Goal: Transaction & Acquisition: Purchase product/service

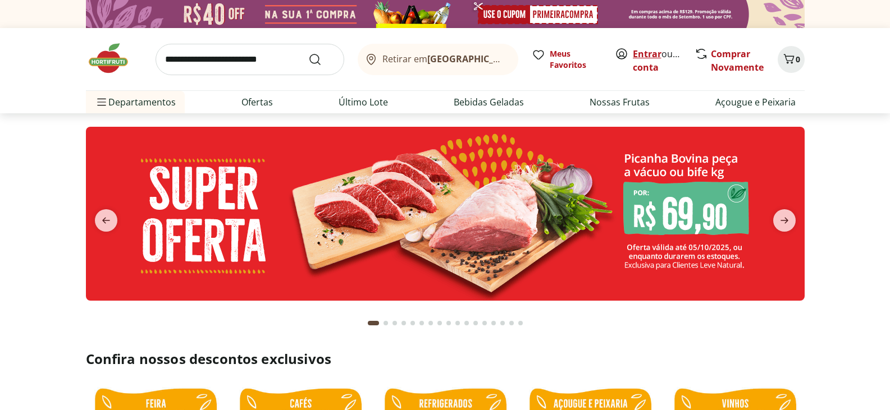
click at [650, 53] on link "Entrar" at bounding box center [647, 54] width 29 height 12
click at [787, 218] on icon "next" at bounding box center [784, 220] width 13 height 13
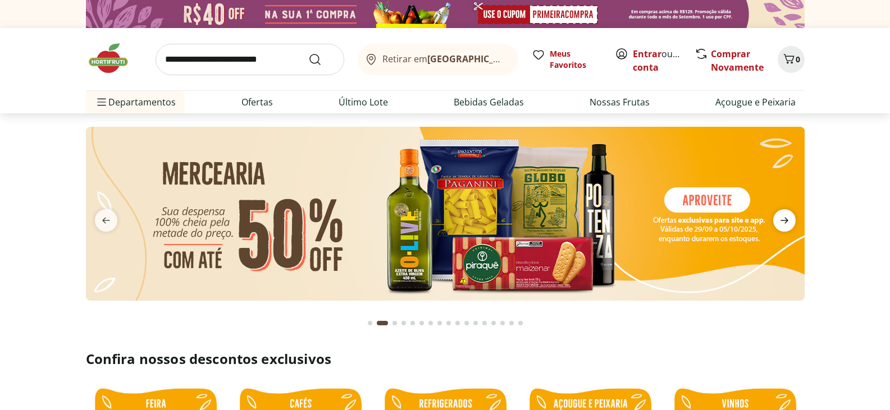
click at [787, 218] on icon "next" at bounding box center [784, 220] width 13 height 13
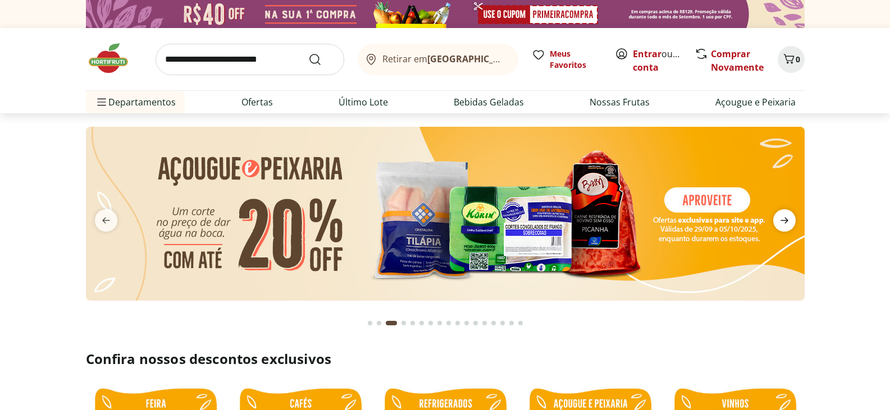
click at [787, 218] on icon "next" at bounding box center [784, 220] width 13 height 13
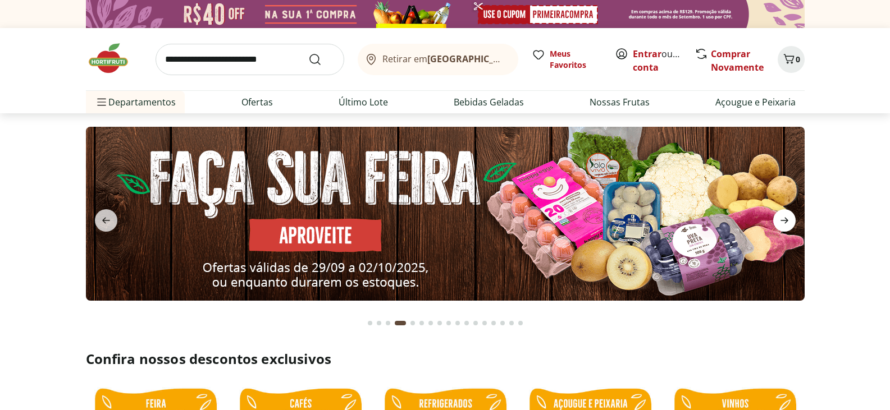
click at [787, 218] on icon "next" at bounding box center [784, 220] width 13 height 13
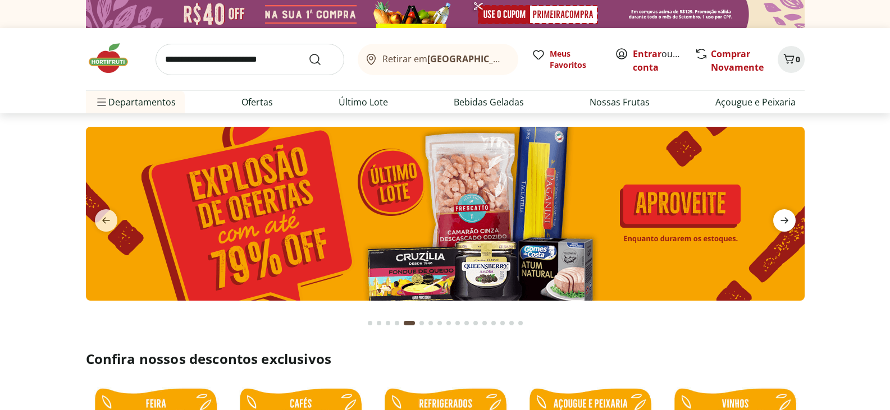
click at [787, 218] on icon "next" at bounding box center [784, 220] width 13 height 13
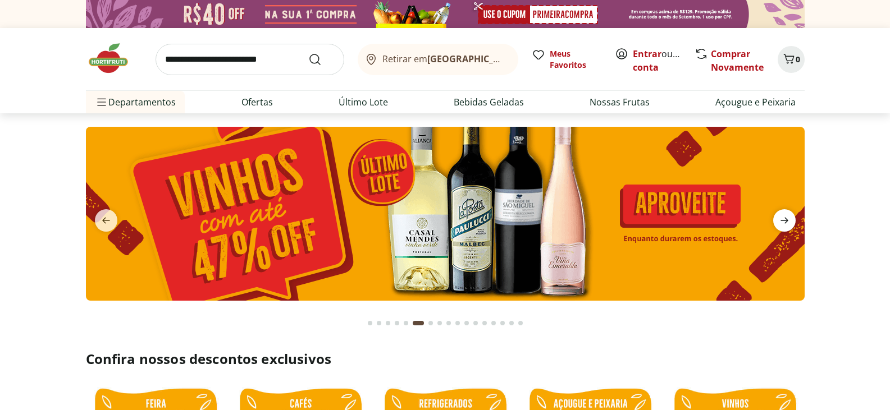
click at [787, 218] on icon "next" at bounding box center [784, 220] width 13 height 13
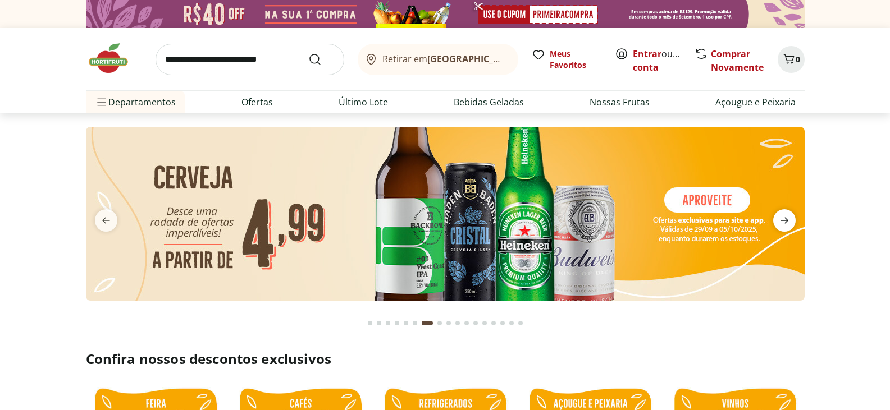
click at [787, 218] on icon "next" at bounding box center [784, 220] width 13 height 13
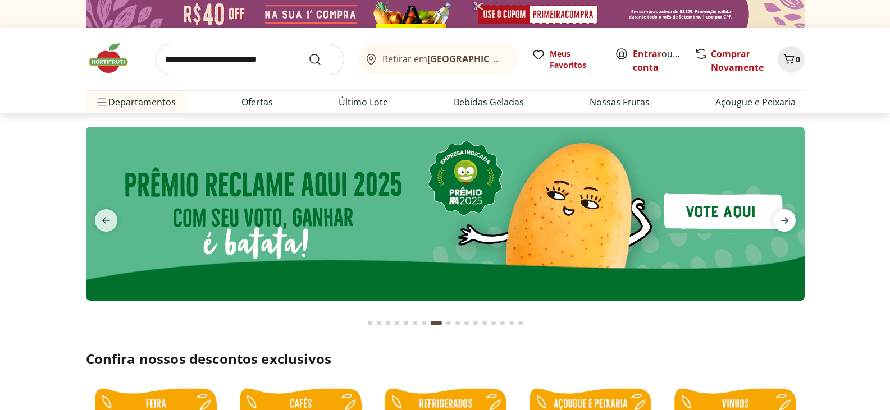
click at [787, 218] on icon "next" at bounding box center [784, 220] width 13 height 13
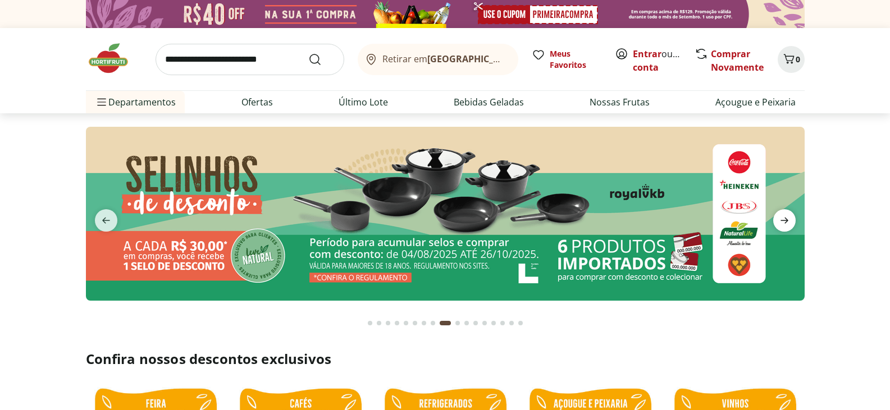
click at [787, 218] on icon "next" at bounding box center [784, 220] width 13 height 13
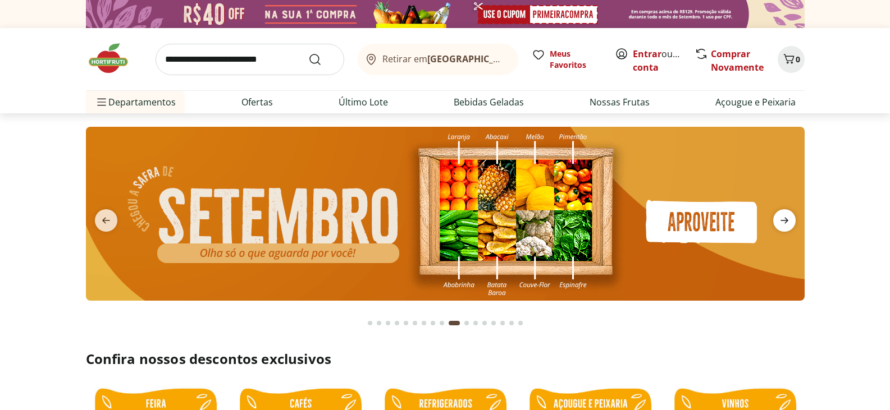
click at [787, 218] on icon "next" at bounding box center [784, 220] width 13 height 13
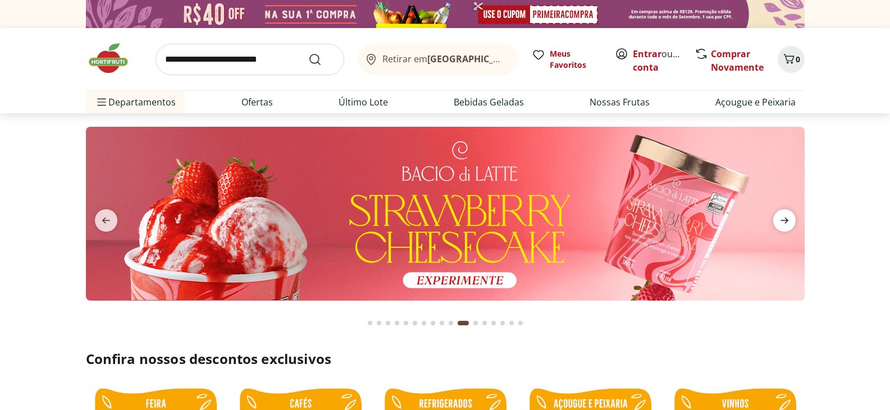
click at [787, 218] on icon "next" at bounding box center [784, 220] width 13 height 13
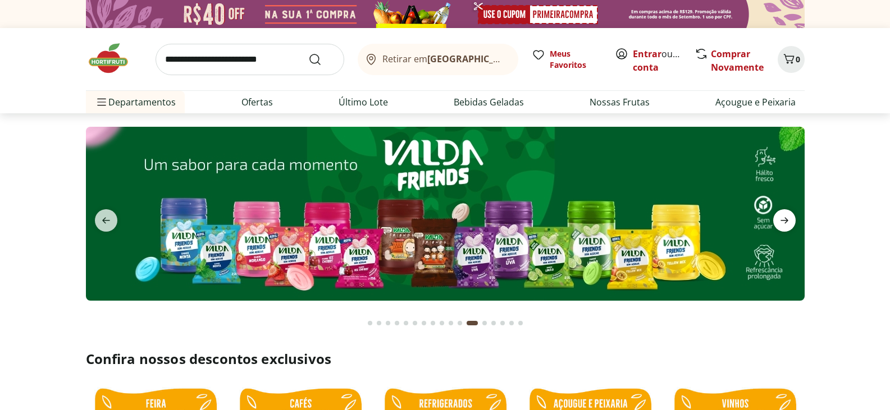
click at [787, 218] on icon "next" at bounding box center [784, 220] width 13 height 13
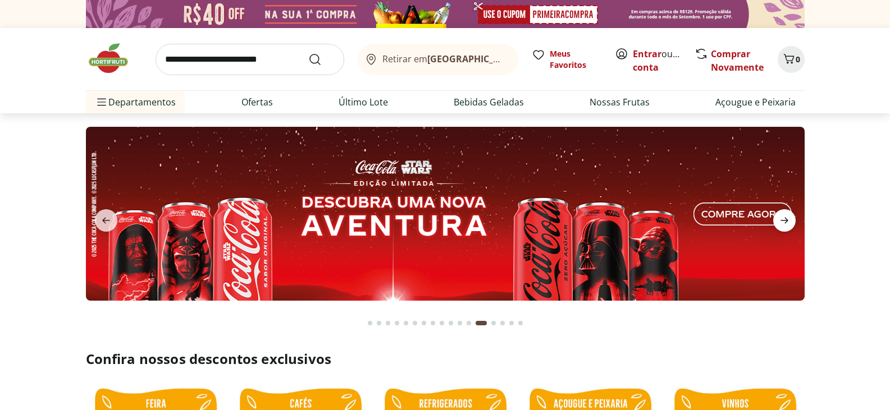
click at [787, 218] on icon "next" at bounding box center [784, 220] width 13 height 13
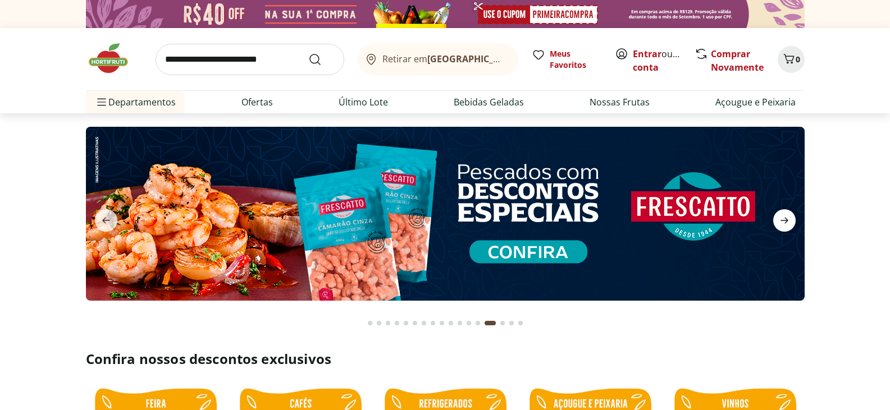
click at [787, 218] on icon "next" at bounding box center [784, 220] width 13 height 13
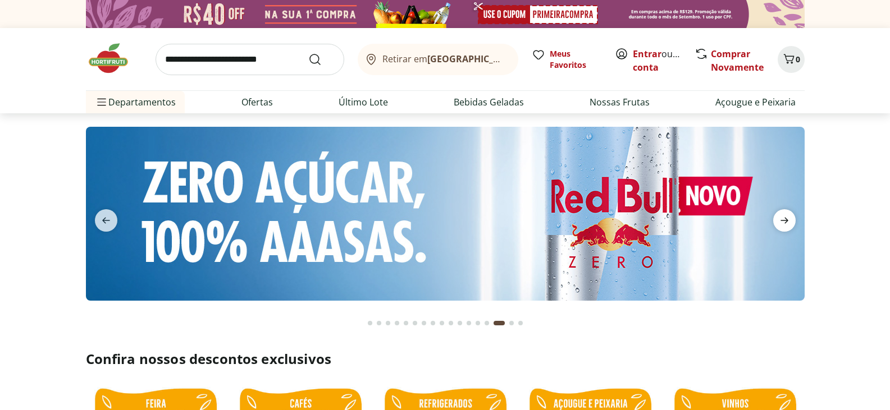
click at [787, 218] on icon "next" at bounding box center [784, 220] width 13 height 13
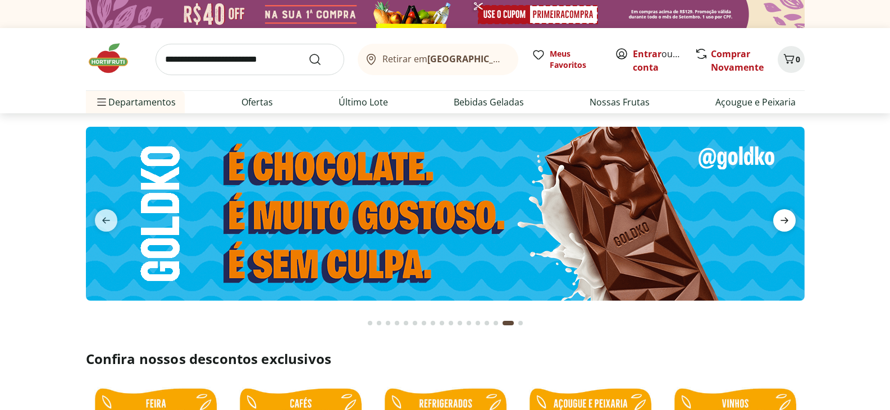
click at [787, 218] on icon "next" at bounding box center [784, 220] width 13 height 13
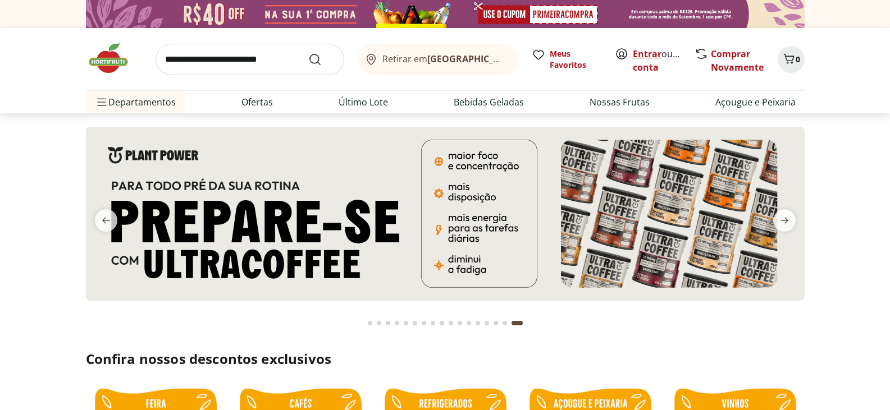
click at [648, 59] on link "Entrar" at bounding box center [647, 54] width 29 height 12
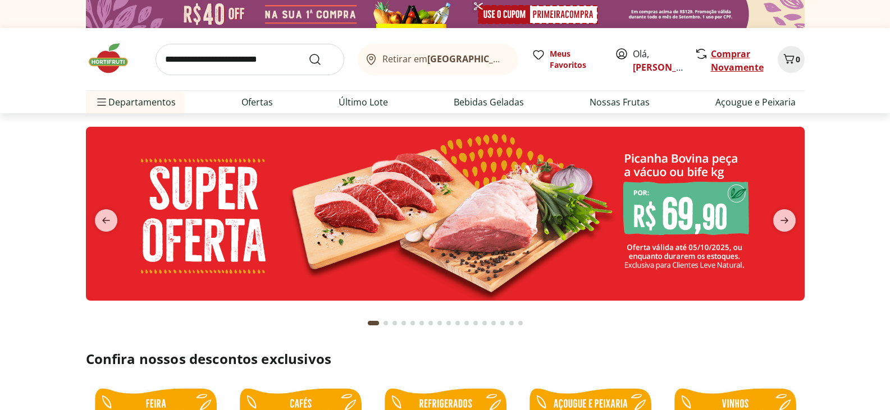
click at [734, 68] on link "Comprar Novamente" at bounding box center [737, 61] width 53 height 26
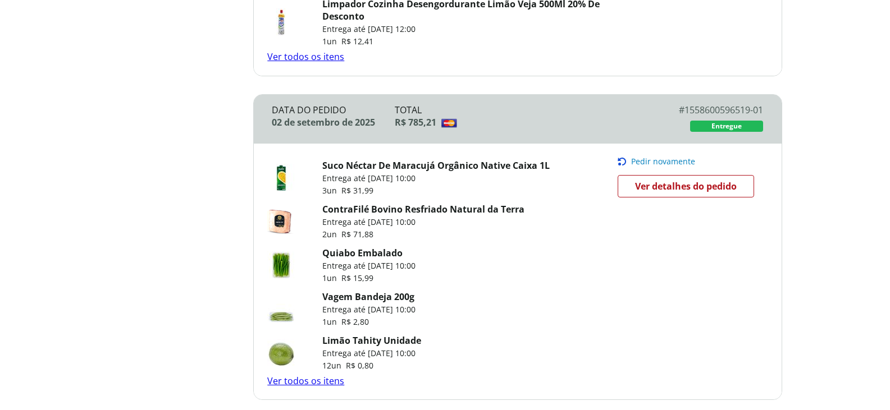
scroll to position [449, 0]
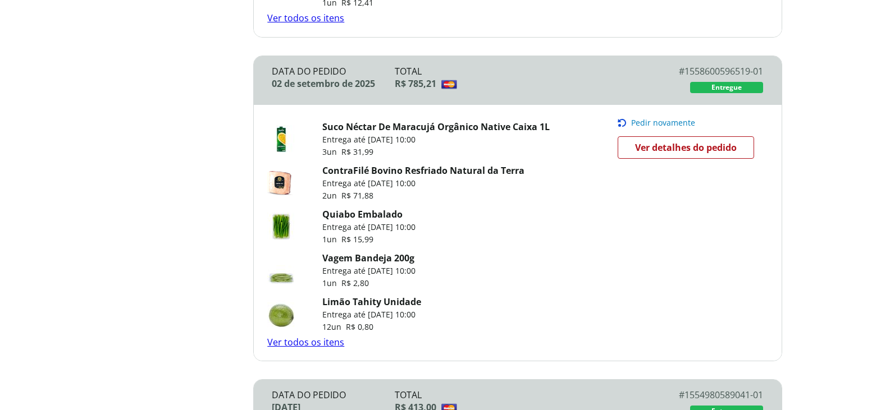
click at [681, 120] on span "Pedir novamente" at bounding box center [663, 122] width 64 height 9
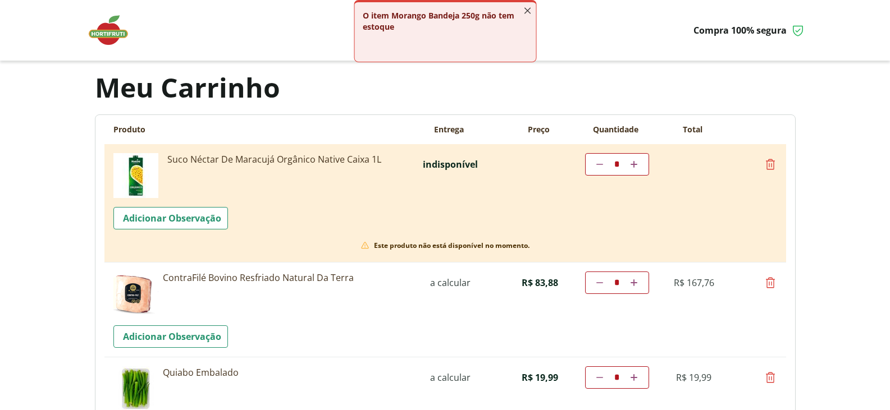
click at [530, 8] on line "button" at bounding box center [527, 11] width 6 height 6
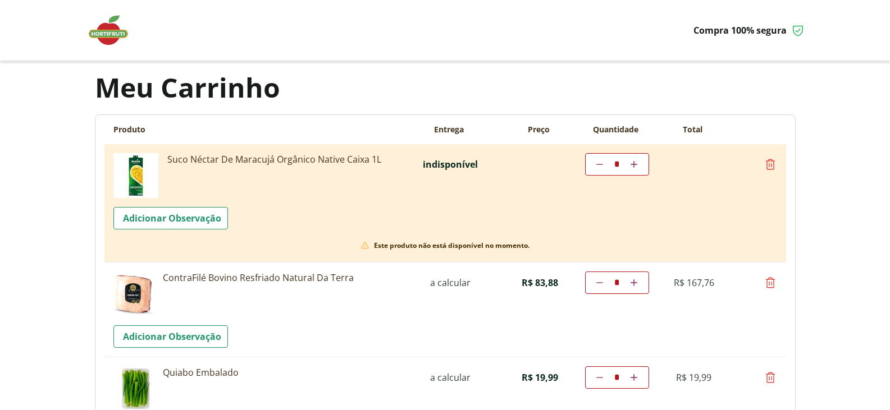
click at [766, 162] on icon at bounding box center [770, 164] width 13 height 13
type input "*"
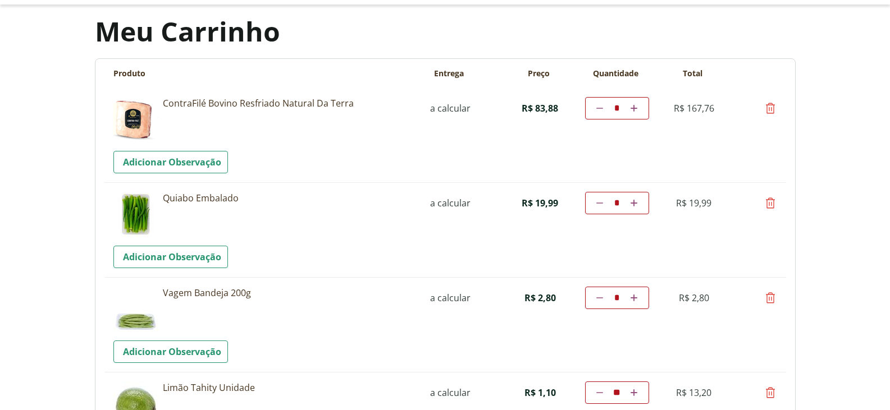
scroll to position [112, 0]
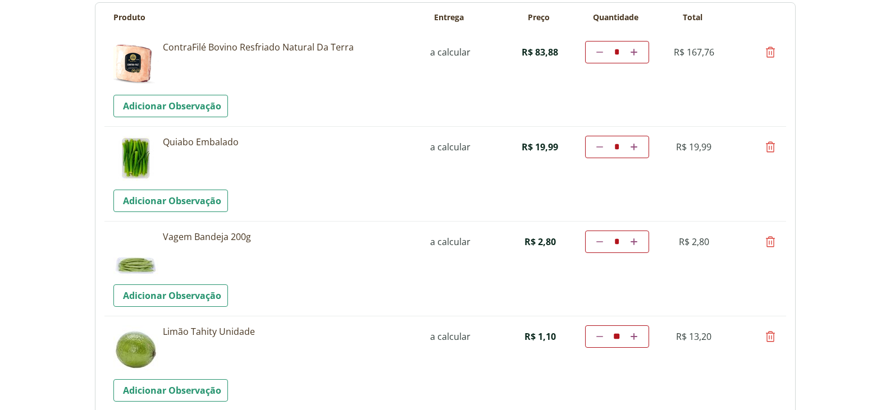
click at [773, 149] on icon at bounding box center [770, 146] width 13 height 13
type input "*"
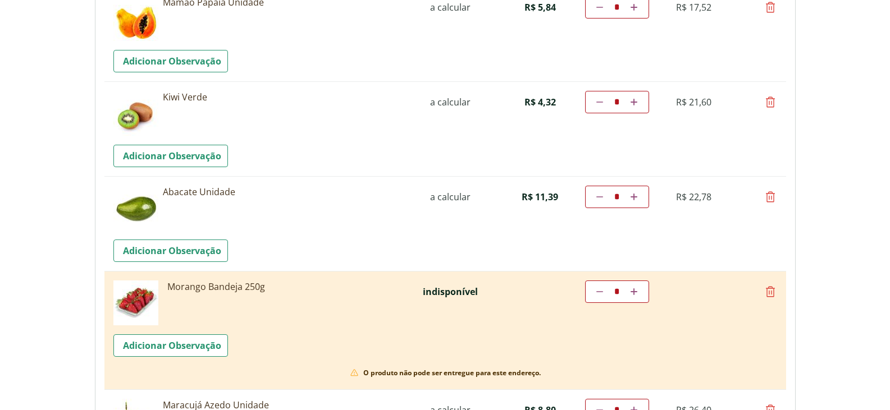
scroll to position [633, 0]
click at [768, 289] on icon at bounding box center [770, 290] width 13 height 13
type input "*"
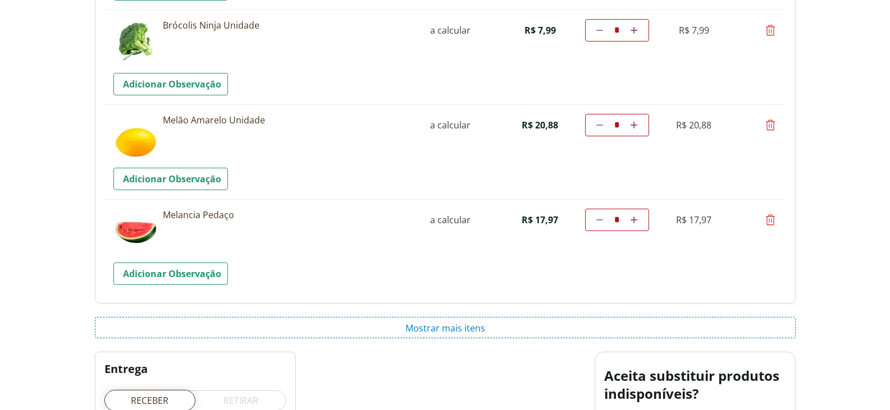
scroll to position [1765, 0]
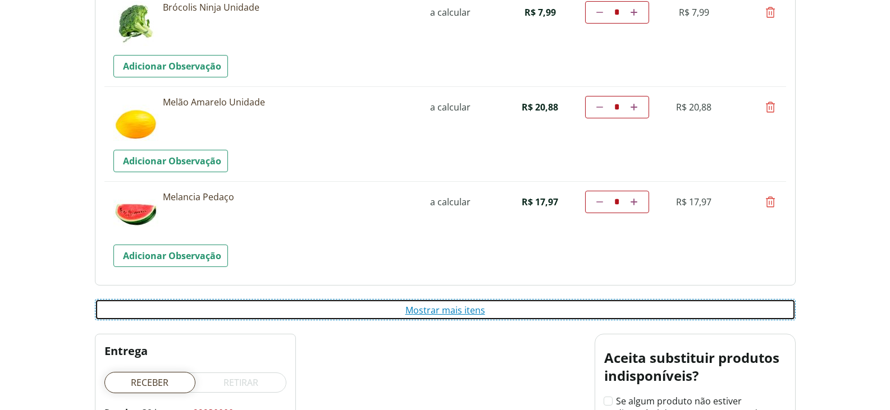
click at [469, 310] on button "Mostrar mais itens" at bounding box center [445, 309] width 701 height 21
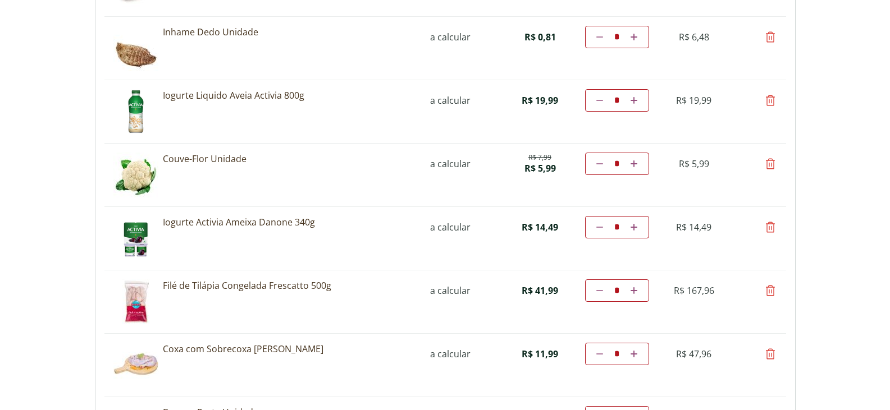
scroll to position [2779, 0]
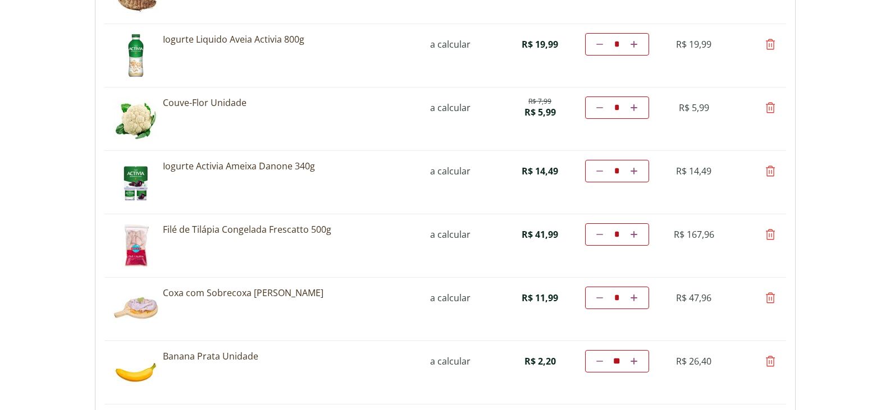
click at [771, 235] on icon at bounding box center [770, 234] width 13 height 13
type input "*"
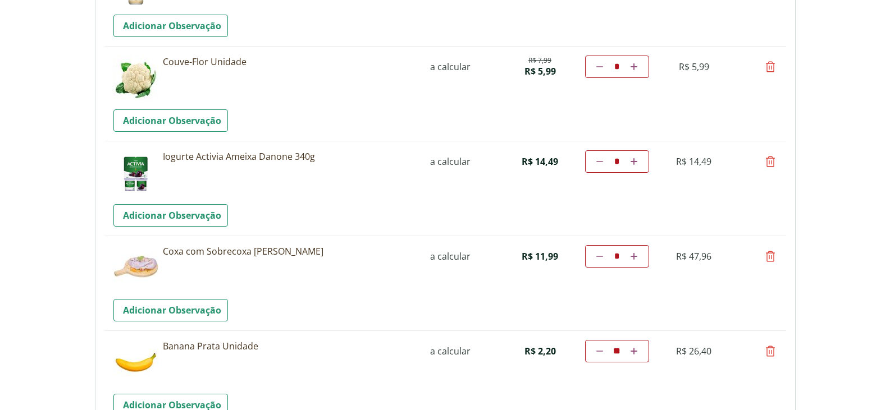
scroll to position [3397, 0]
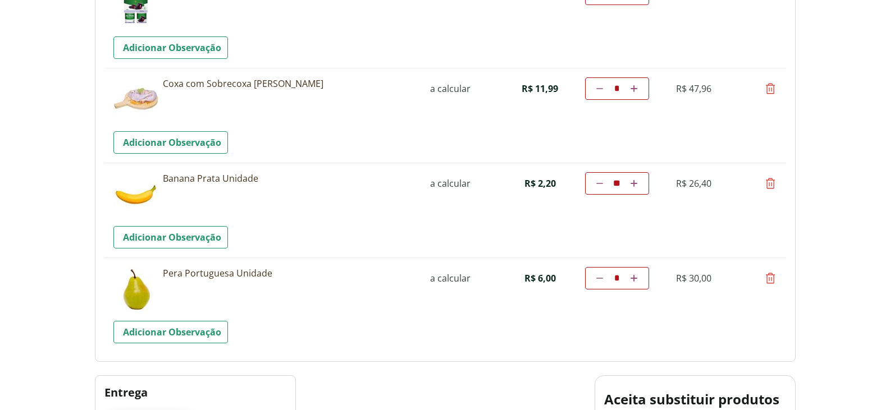
click at [771, 89] on icon at bounding box center [770, 88] width 13 height 13
type input "*"
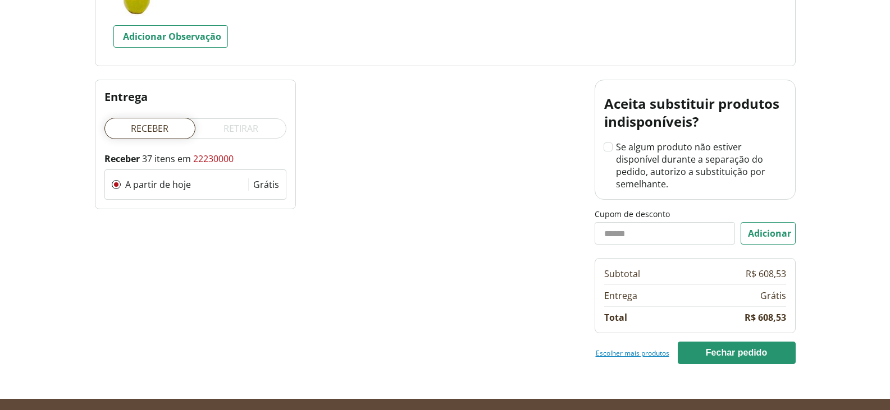
scroll to position [3633, 0]
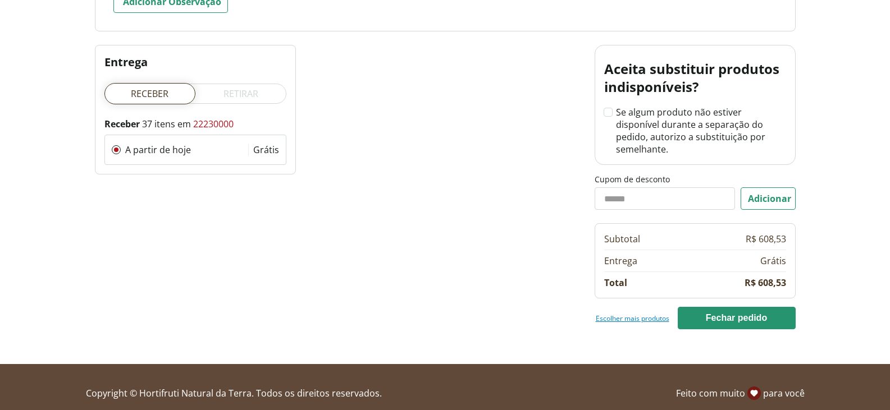
click at [618, 314] on link "Escolher mais produtos" at bounding box center [633, 318] width 74 height 9
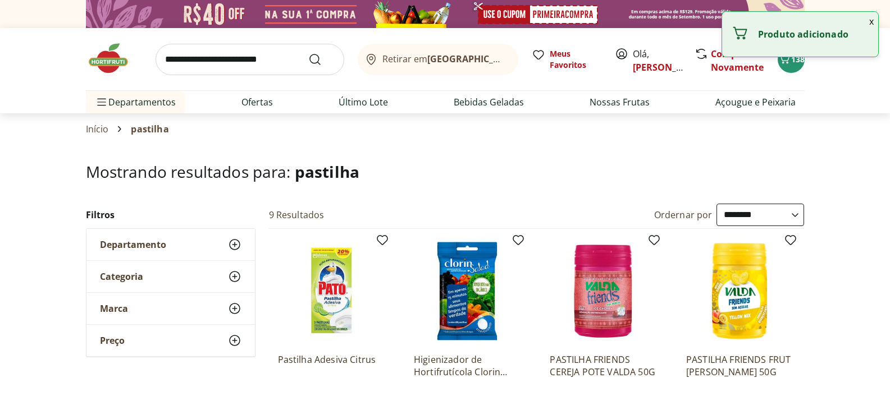
select select "**********"
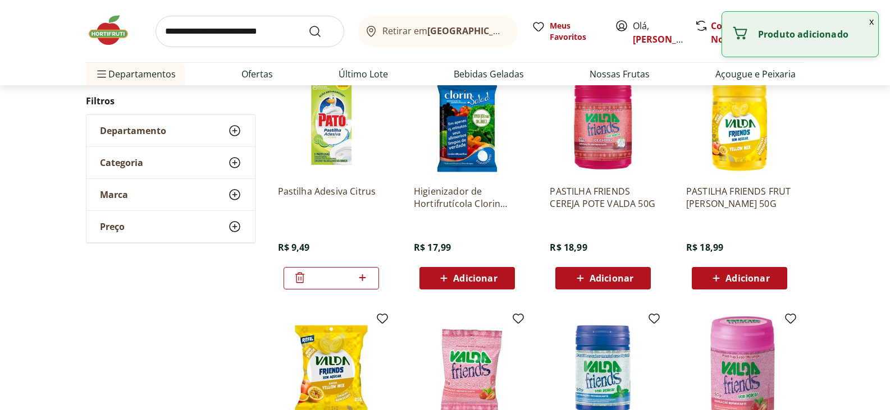
click at [367, 281] on icon at bounding box center [362, 277] width 14 height 13
type input "*"
click at [279, 30] on input "search" at bounding box center [250, 31] width 189 height 31
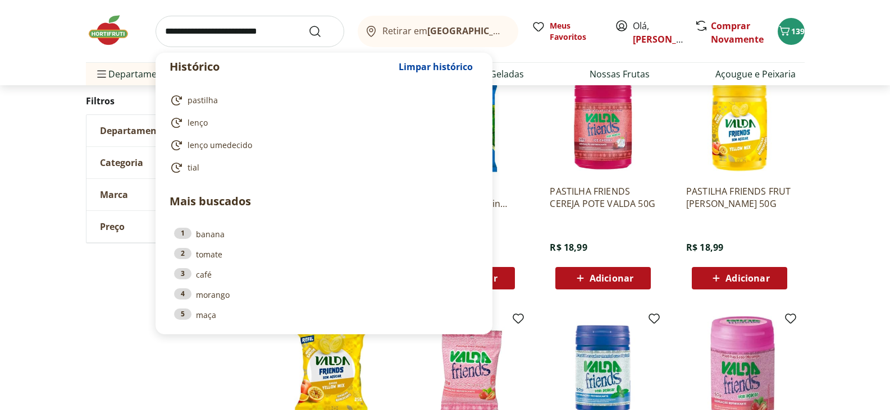
type input "*"
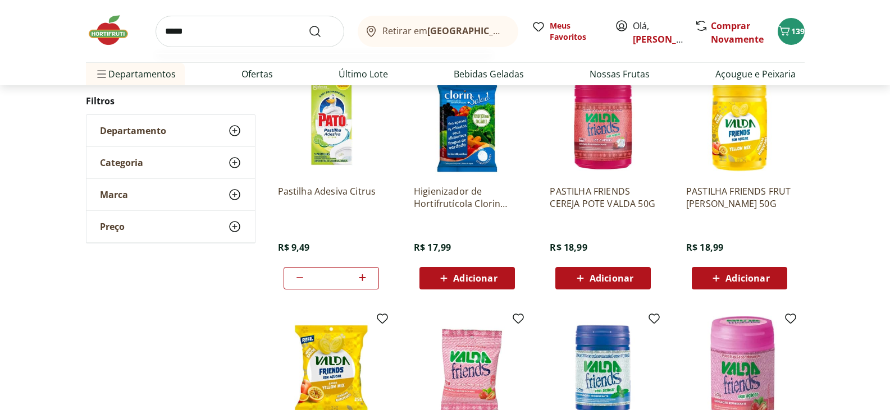
type input "*****"
click at [308, 25] on button "Submit Search" at bounding box center [321, 31] width 27 height 13
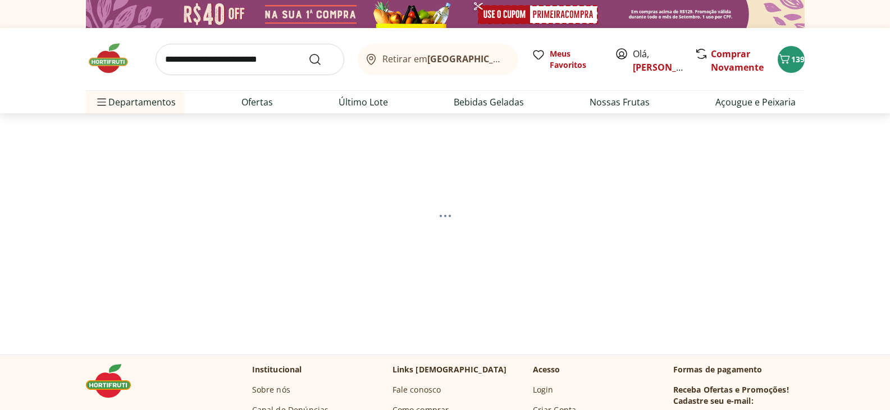
select select "**********"
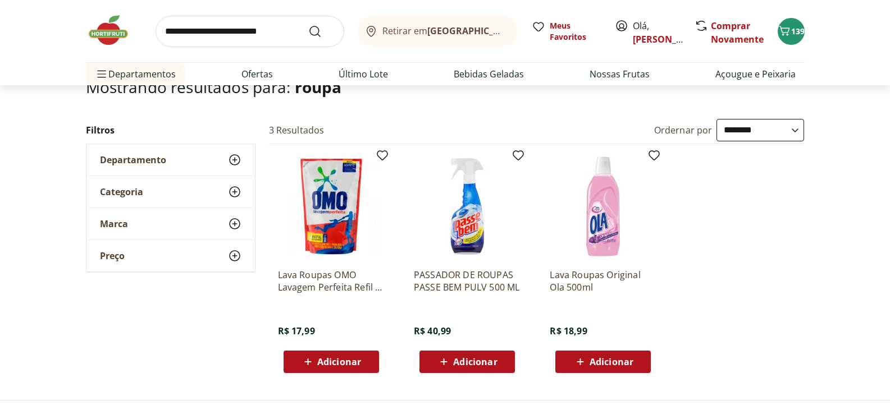
scroll to position [112, 0]
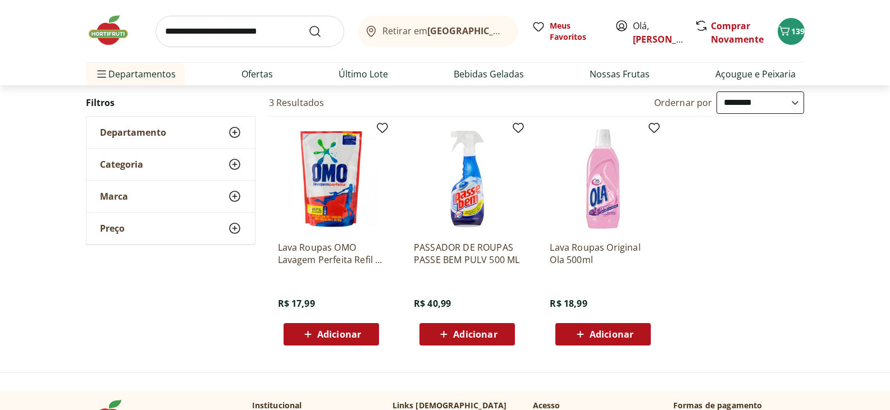
click at [343, 197] on img at bounding box center [331, 179] width 107 height 107
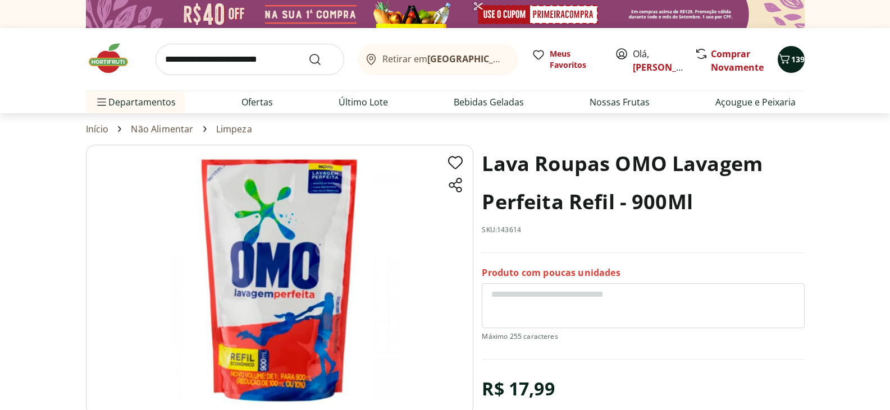
click at [797, 66] on button "139" at bounding box center [791, 59] width 27 height 27
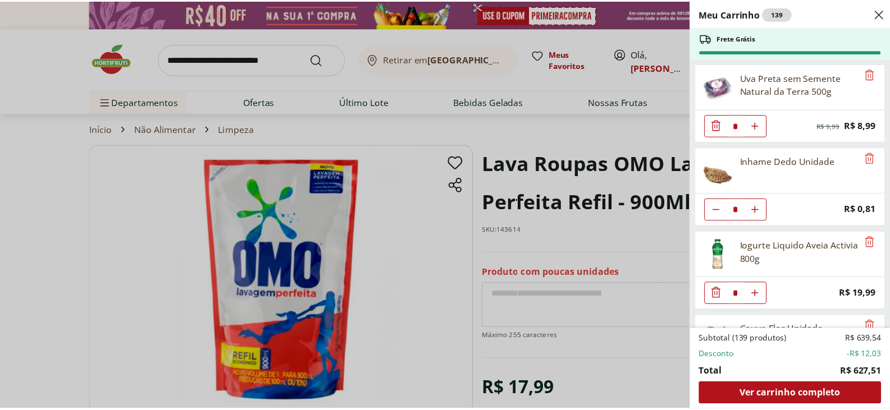
scroll to position [2864, 0]
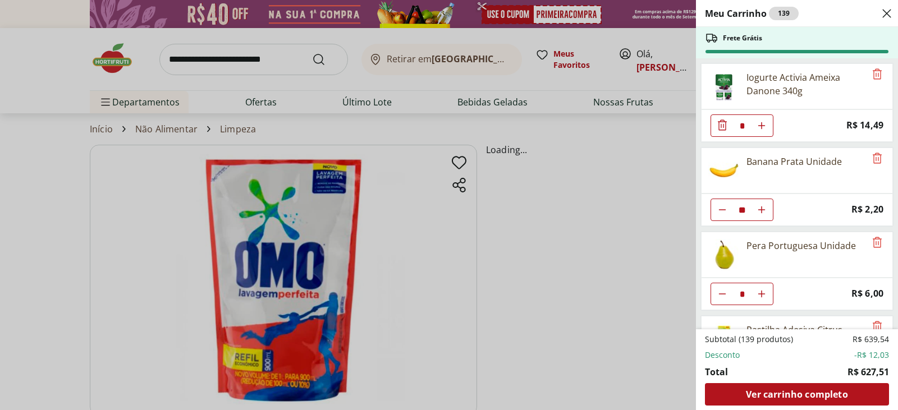
click at [886, 14] on use "Close" at bounding box center [886, 13] width 13 height 13
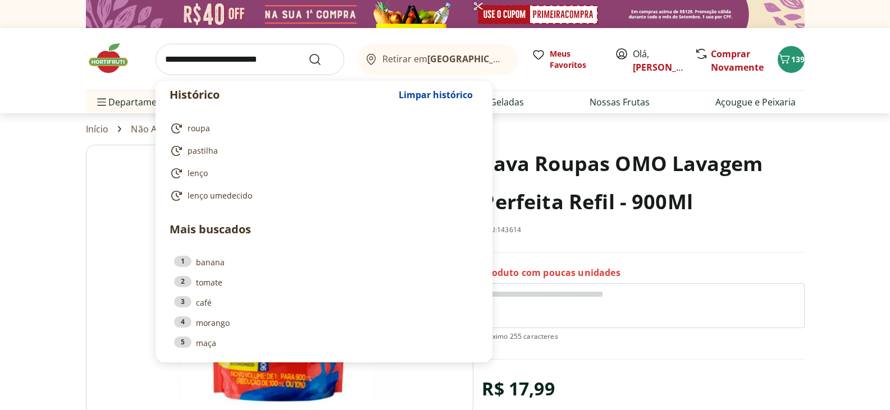
click at [238, 67] on input "search" at bounding box center [250, 59] width 189 height 31
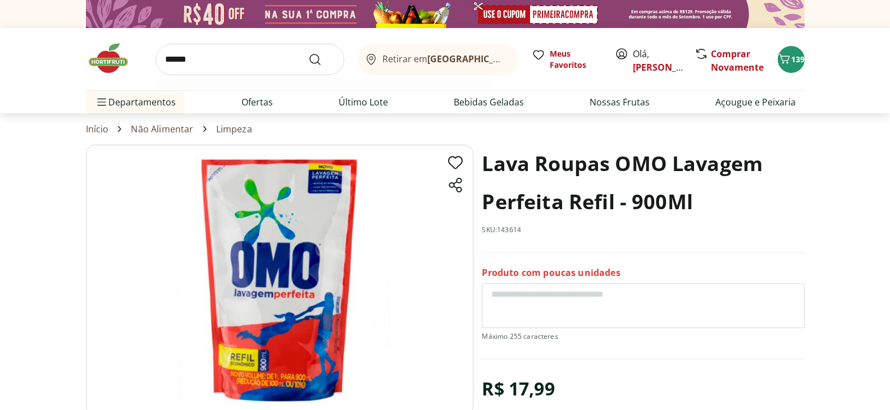
type input "*******"
click button "Submit Search" at bounding box center [321, 59] width 27 height 13
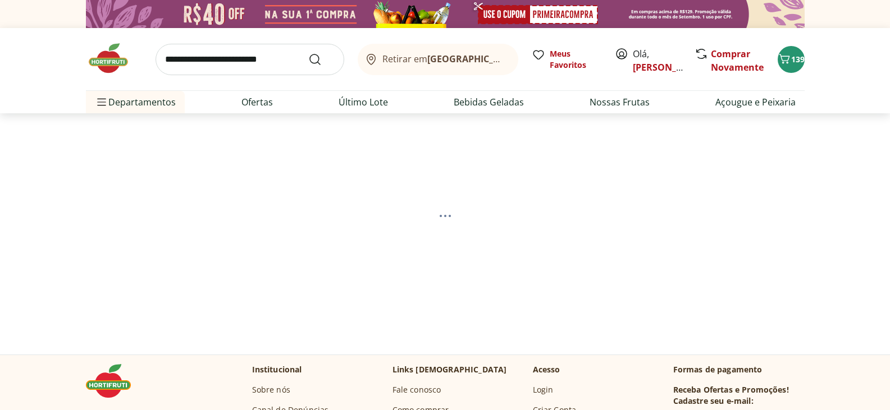
select select "**********"
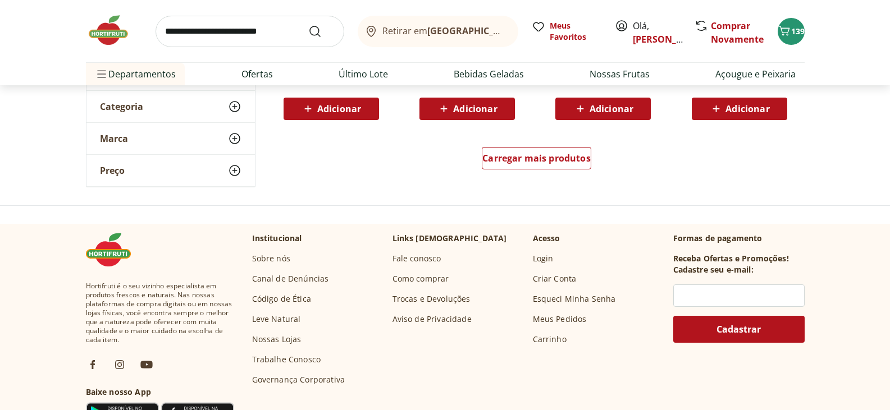
scroll to position [842, 0]
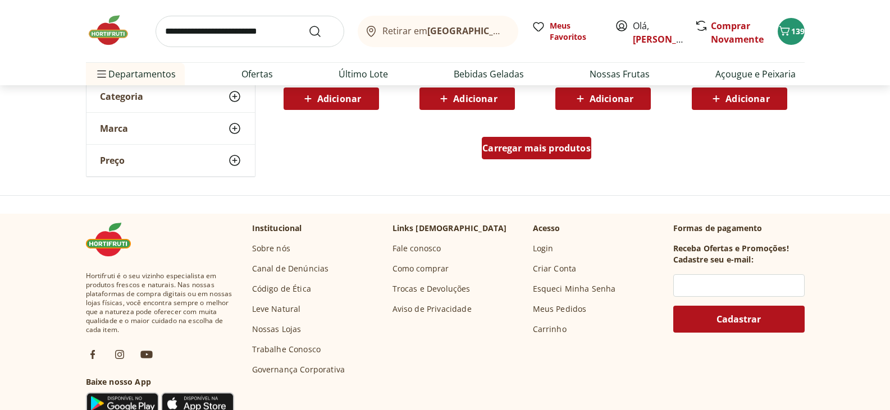
click at [561, 140] on div "Carregar mais produtos" at bounding box center [536, 148] width 109 height 22
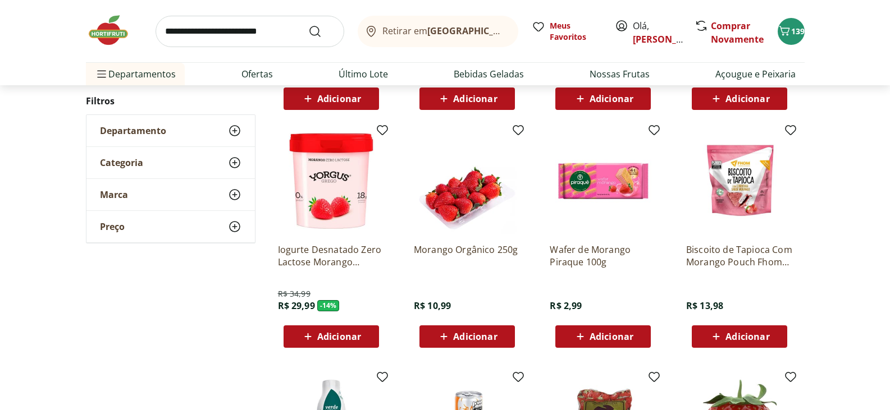
click at [497, 332] on div "Adicionar" at bounding box center [466, 337] width 77 height 20
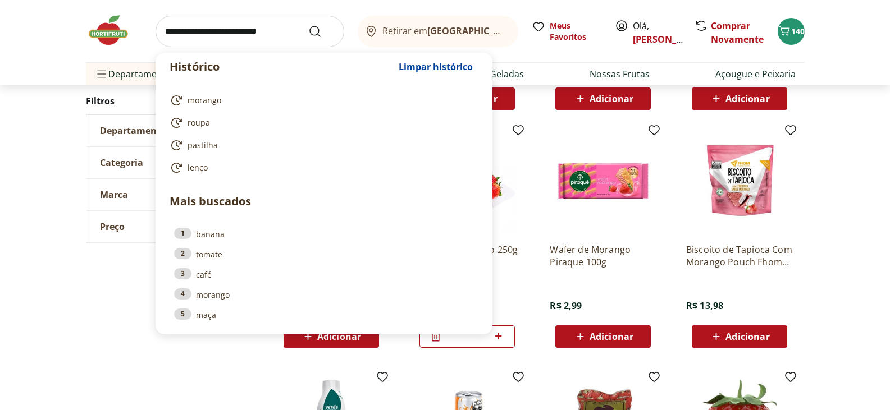
click at [232, 38] on input "search" at bounding box center [250, 31] width 189 height 31
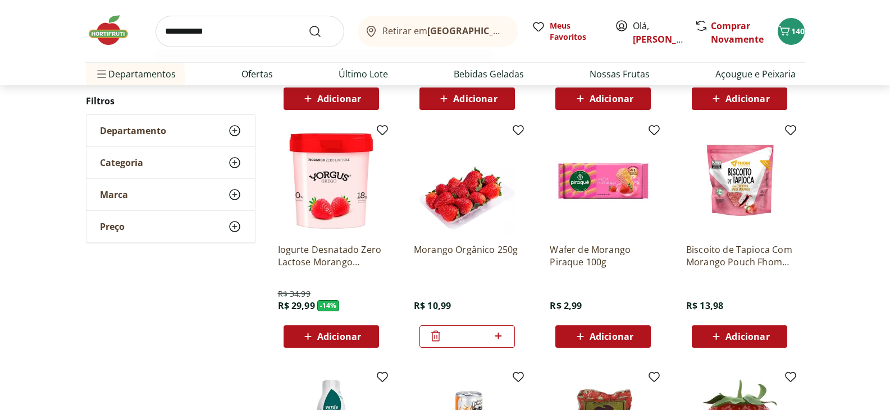
type input "**********"
click at [308, 25] on button "Submit Search" at bounding box center [321, 31] width 27 height 13
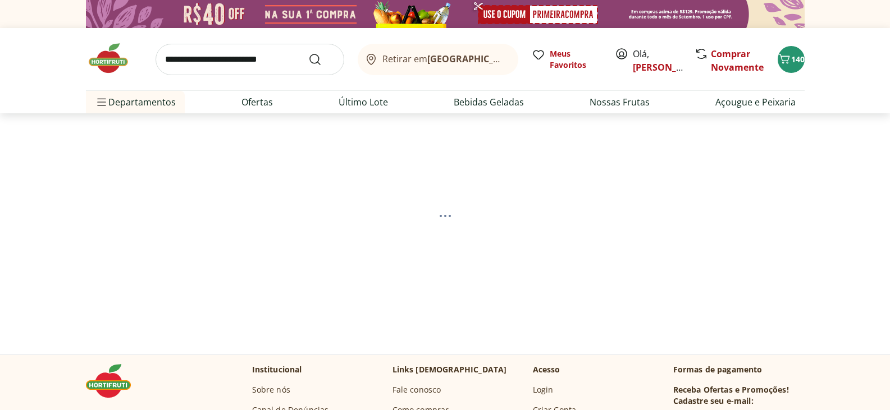
select select "**********"
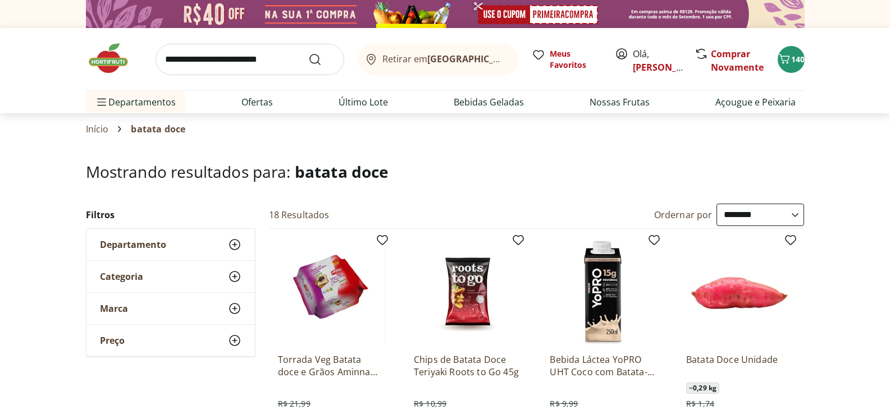
click at [770, 301] on img at bounding box center [739, 291] width 107 height 107
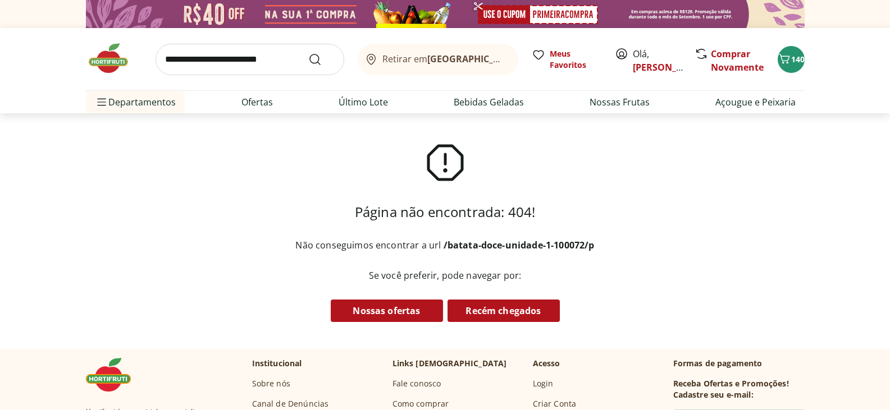
select select "**********"
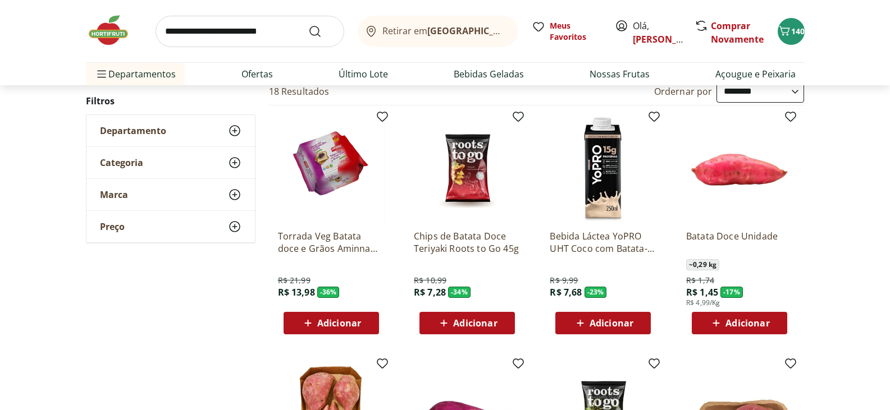
scroll to position [168, 0]
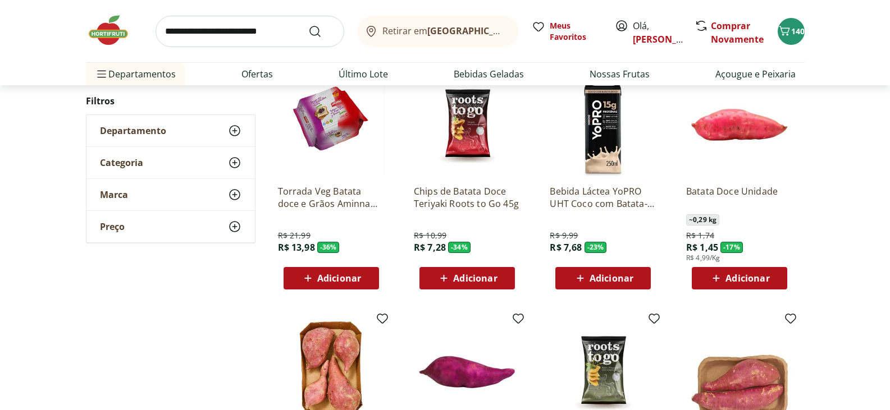
click at [761, 280] on span "Adicionar" at bounding box center [747, 278] width 44 height 9
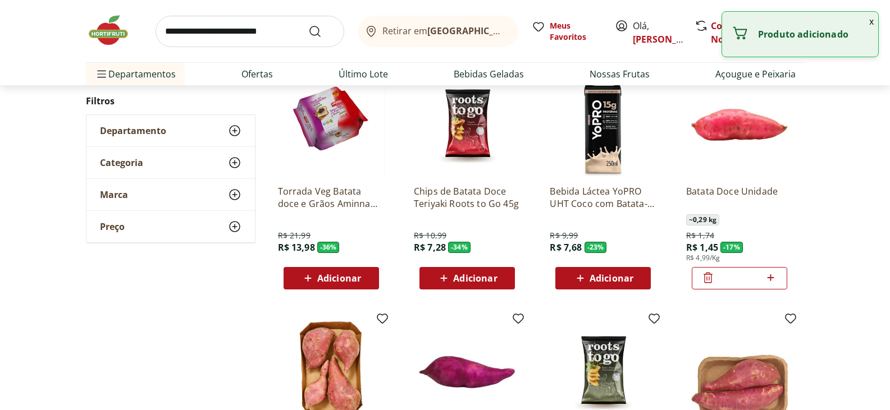
click at [775, 276] on icon at bounding box center [771, 277] width 14 height 13
type input "*"
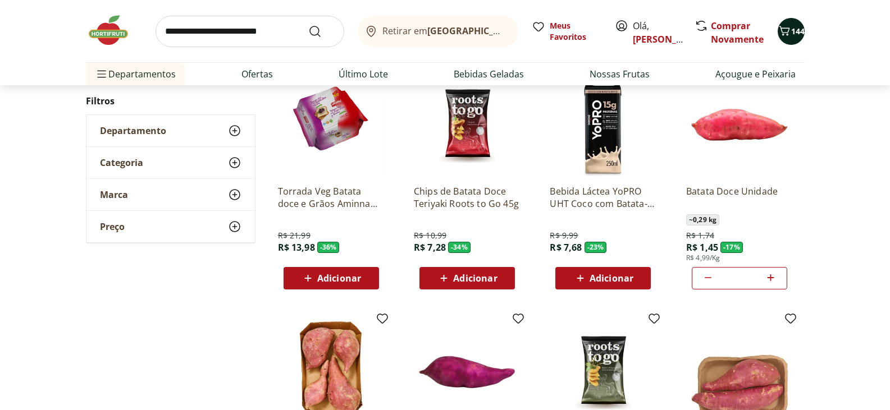
click at [785, 31] on icon "Carrinho" at bounding box center [784, 30] width 13 height 13
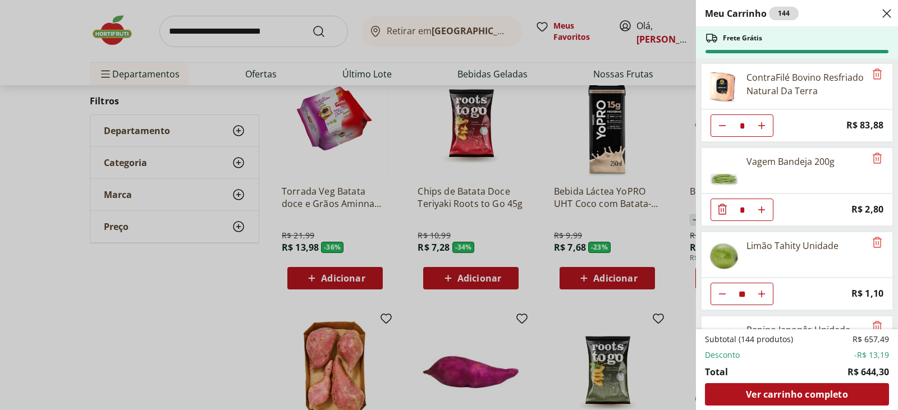
click at [887, 13] on use "Close" at bounding box center [886, 13] width 13 height 13
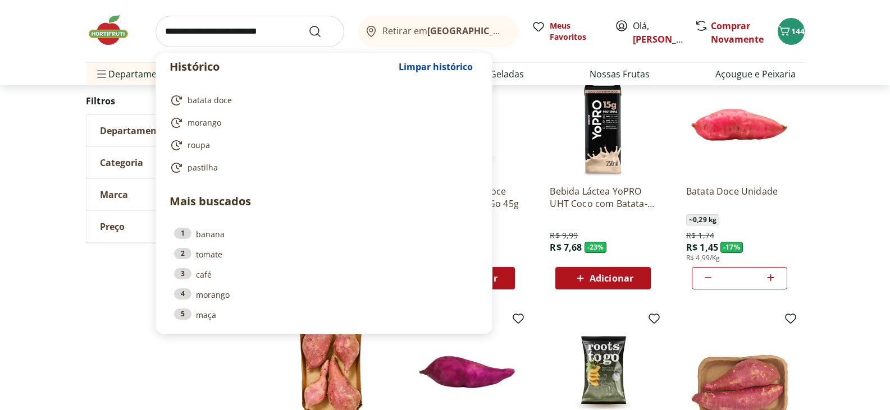
click at [230, 37] on input "search" at bounding box center [250, 31] width 189 height 31
type input "*"
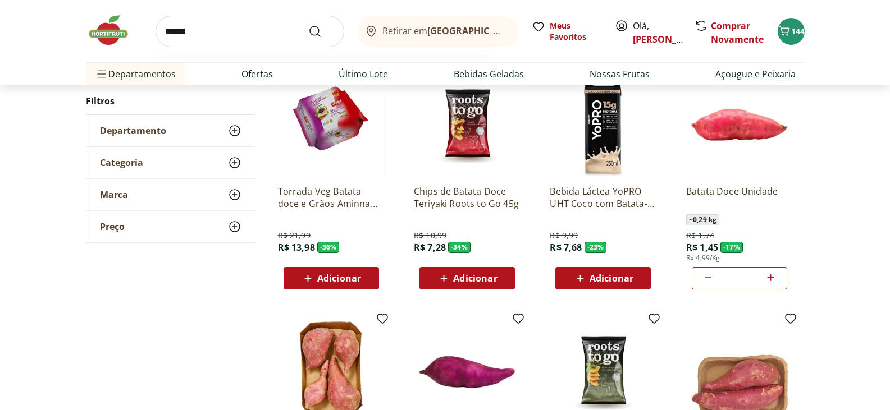
type input "******"
click at [308, 25] on button "Submit Search" at bounding box center [321, 31] width 27 height 13
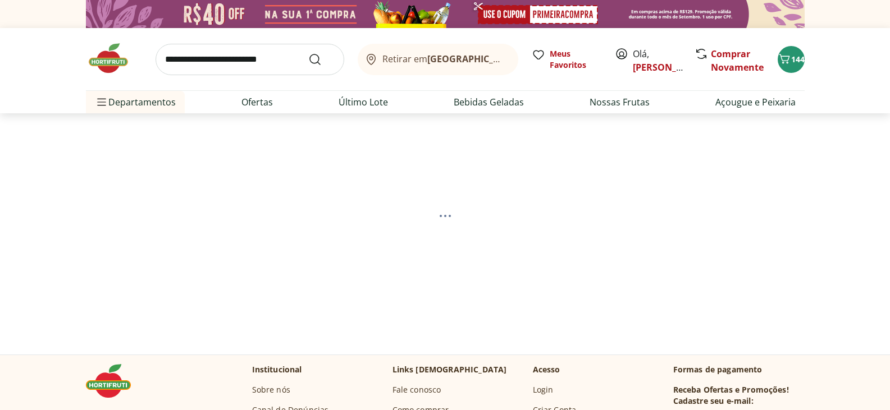
select select "**********"
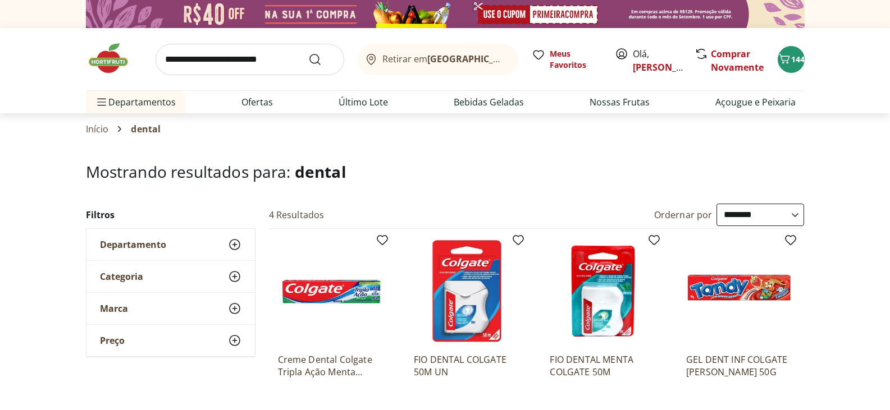
click at [291, 60] on input "search" at bounding box center [250, 59] width 189 height 31
type input "**********"
click at [308, 53] on button "Submit Search" at bounding box center [321, 59] width 27 height 13
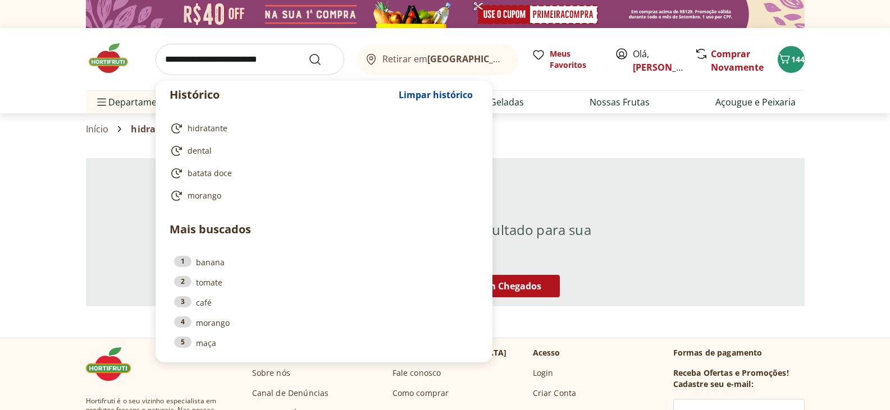
click at [277, 67] on input "search" at bounding box center [250, 59] width 189 height 31
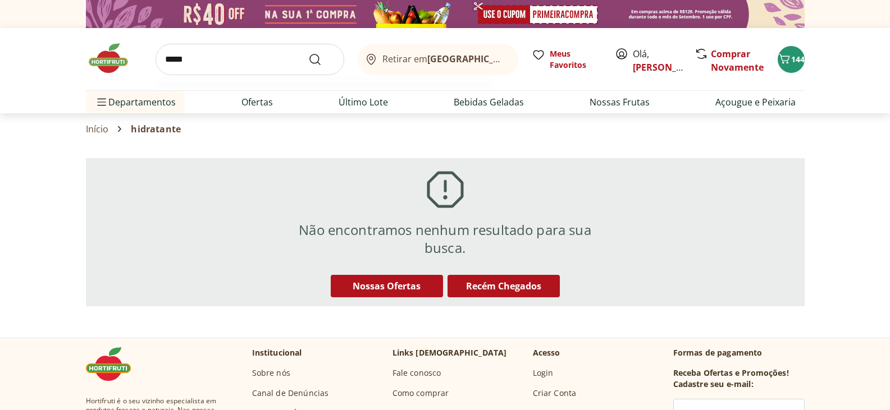
type input "*****"
click at [308, 53] on button "Submit Search" at bounding box center [321, 59] width 27 height 13
click at [803, 58] on span "144" at bounding box center [797, 59] width 13 height 11
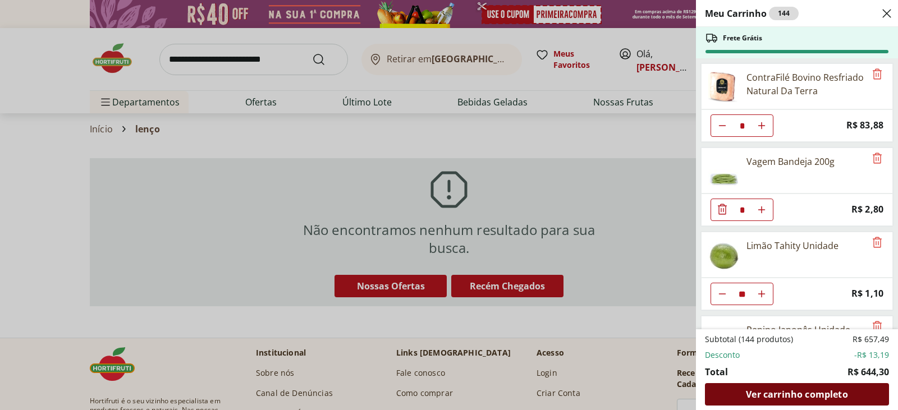
click at [832, 396] on span "Ver carrinho completo" at bounding box center [797, 394] width 102 height 9
